Goal: Transaction & Acquisition: Purchase product/service

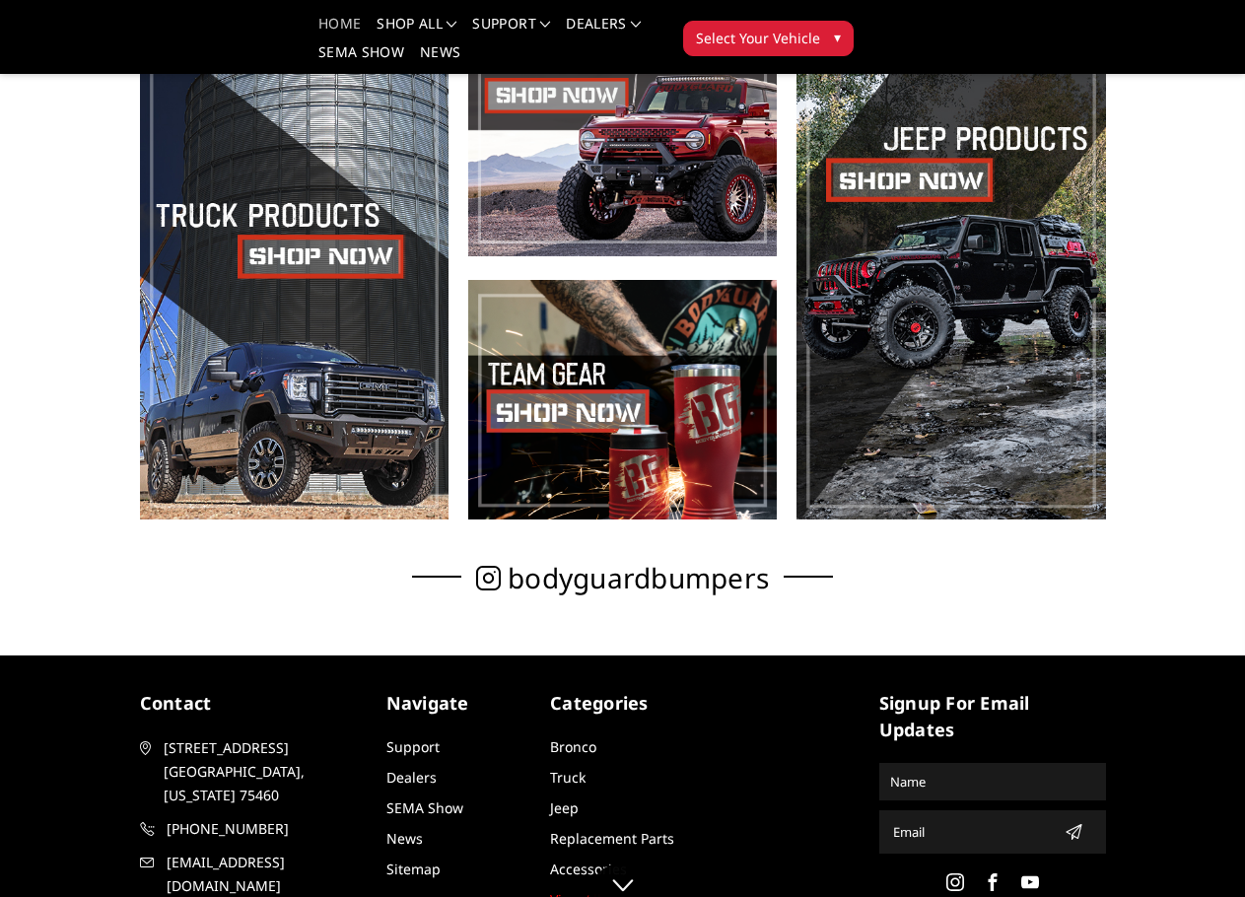
scroll to position [733, 0]
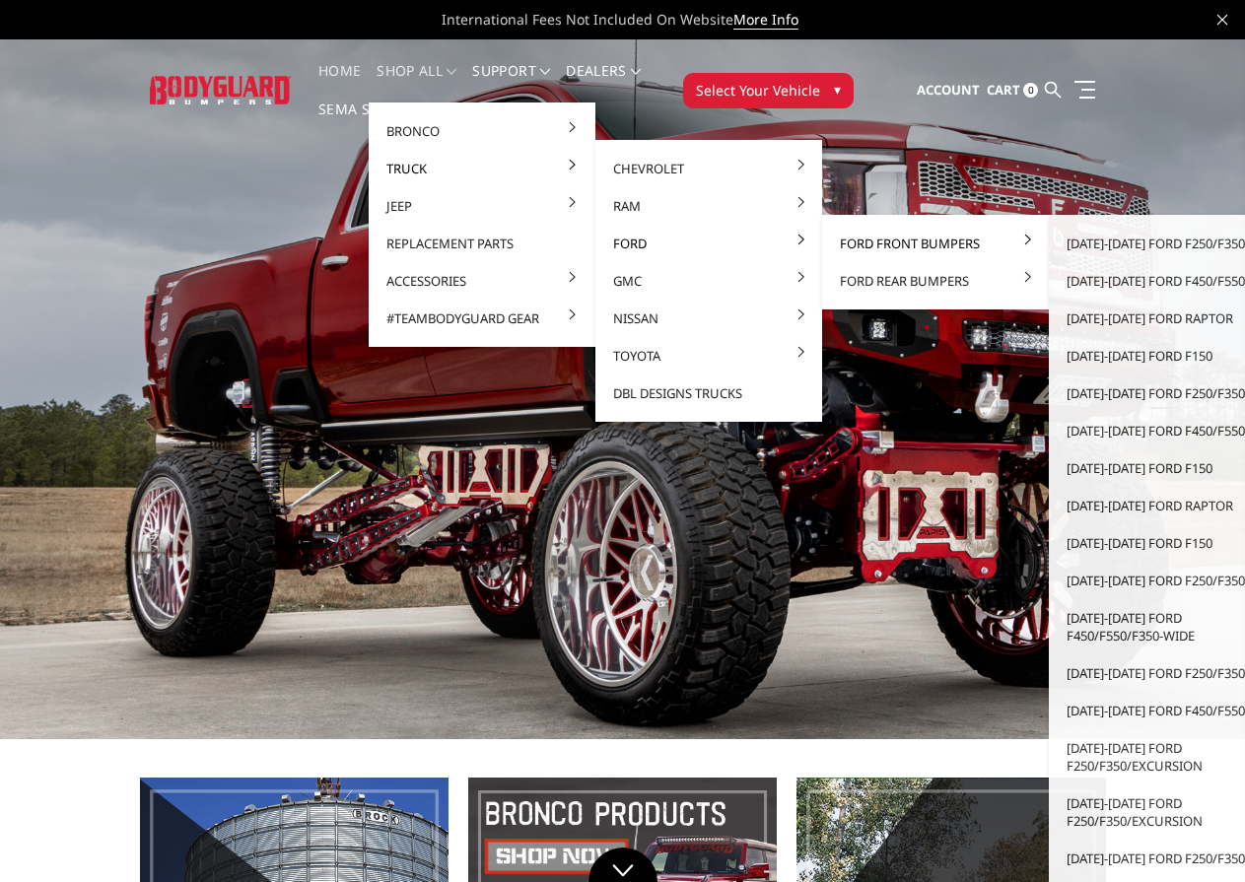
click at [882, 241] on link "Ford Front Bumpers" at bounding box center [935, 243] width 211 height 37
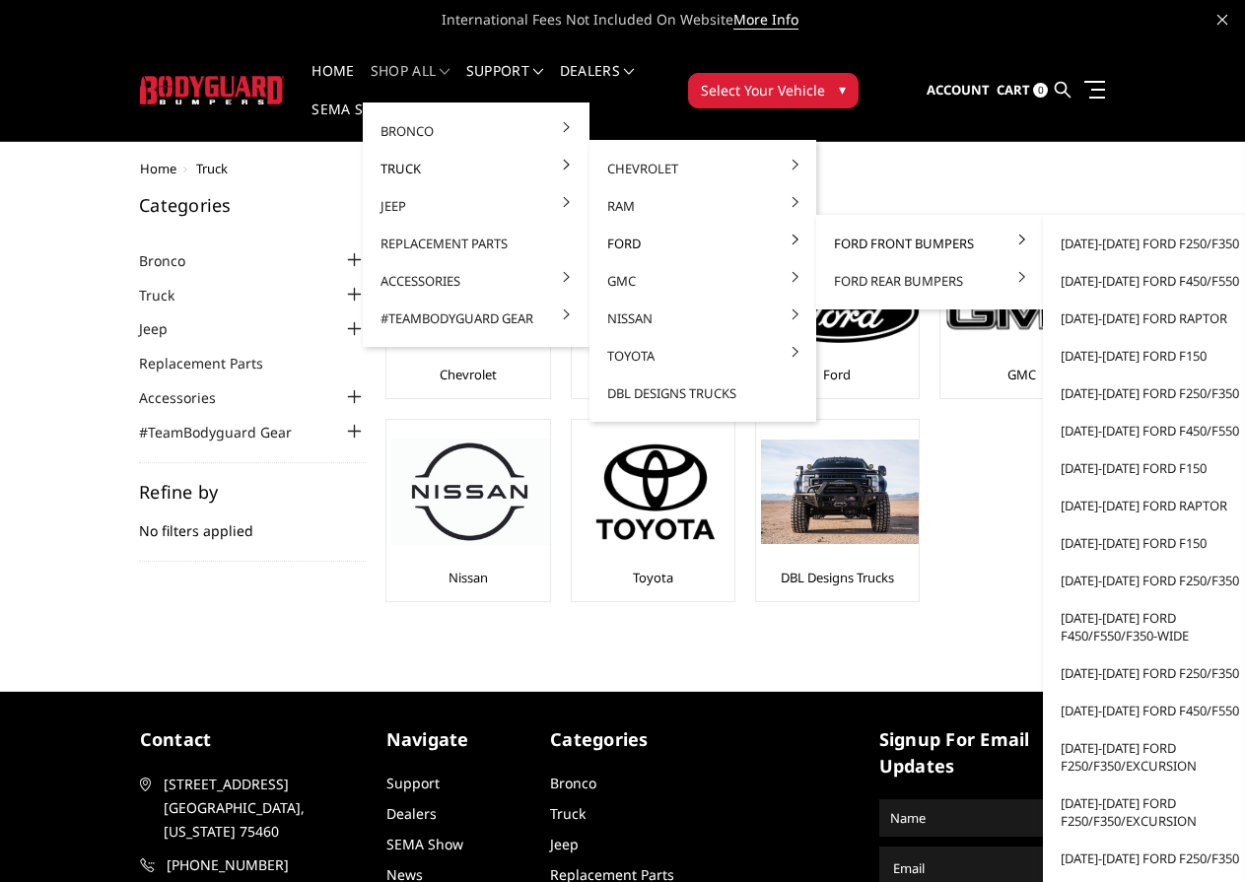
click at [926, 239] on link "Ford Front Bumpers" at bounding box center [929, 243] width 211 height 37
